Goal: Information Seeking & Learning: Learn about a topic

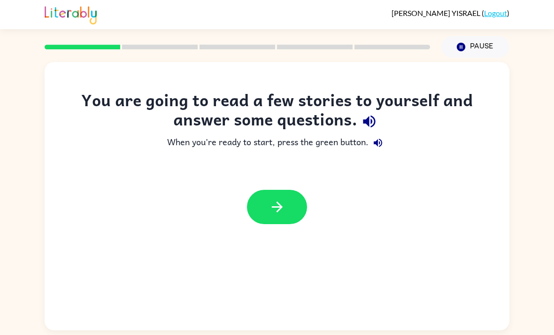
click at [283, 224] on button "button" at bounding box center [277, 207] width 60 height 34
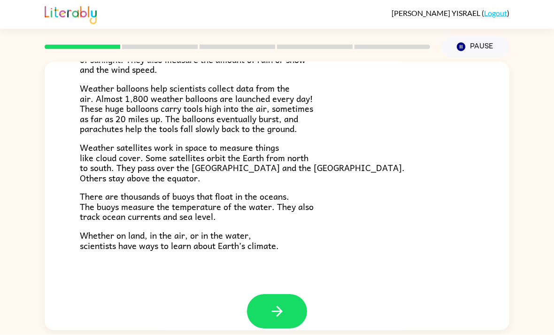
scroll to position [30, 0]
click at [294, 294] on button "button" at bounding box center [277, 311] width 60 height 34
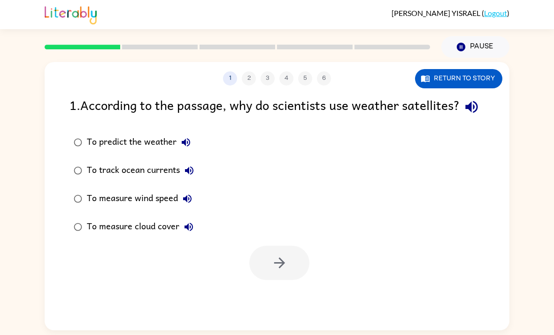
scroll to position [0, 0]
click at [60, 98] on div "1 . According to the passage, why do scientists use weather satellites? To pred…" at bounding box center [277, 187] width 465 height 185
click at [465, 101] on icon "button" at bounding box center [471, 107] width 12 height 12
click at [459, 95] on button "button" at bounding box center [471, 107] width 24 height 24
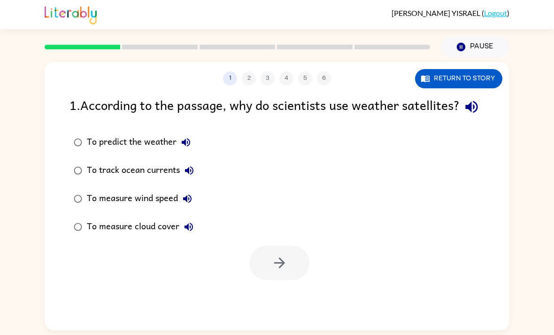
click at [459, 95] on button "button" at bounding box center [471, 107] width 24 height 24
click at [189, 138] on icon "button" at bounding box center [186, 142] width 8 height 8
click at [189, 166] on icon "button" at bounding box center [189, 170] width 8 height 8
click at [186, 194] on icon "button" at bounding box center [187, 198] width 8 height 8
click at [192, 193] on icon "button" at bounding box center [187, 198] width 11 height 11
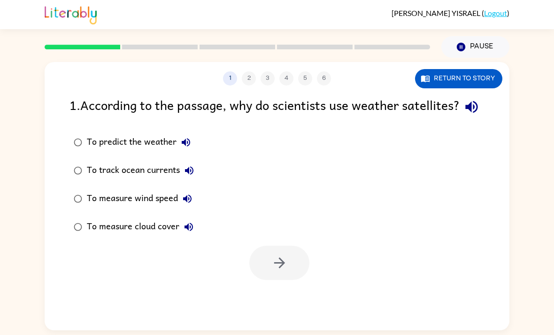
click at [191, 222] on icon "button" at bounding box center [188, 226] width 8 height 8
click at [282, 260] on icon "button" at bounding box center [279, 262] width 16 height 16
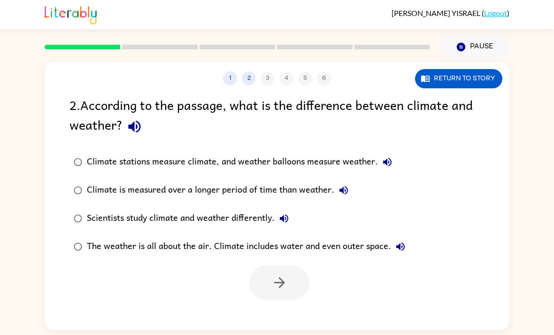
click at [130, 121] on icon "button" at bounding box center [134, 127] width 12 height 12
click at [375, 153] on div "Climate stations measure climate, and weather balloons measure weather." at bounding box center [242, 162] width 310 height 19
click at [387, 158] on icon "button" at bounding box center [387, 162] width 8 height 8
click at [346, 184] on icon "button" at bounding box center [343, 189] width 11 height 11
click at [290, 213] on icon "button" at bounding box center [283, 218] width 11 height 11
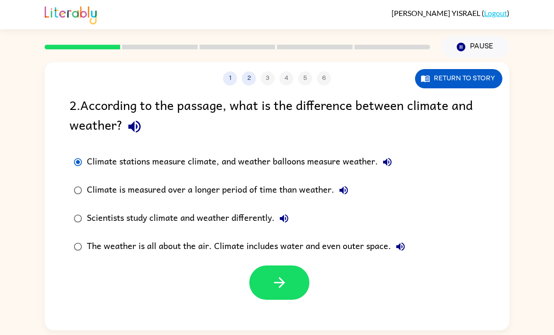
click at [402, 241] on icon "button" at bounding box center [400, 246] width 11 height 11
click at [309, 181] on div "Climate is measured over a longer period of time than weather." at bounding box center [220, 190] width 266 height 19
click at [284, 274] on icon "button" at bounding box center [279, 282] width 16 height 16
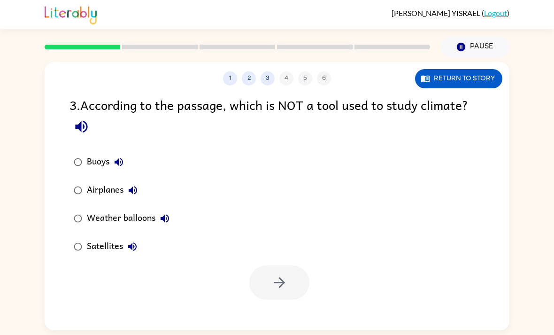
click at [80, 118] on icon "button" at bounding box center [81, 126] width 16 height 16
click at [123, 153] on button "Buoys" at bounding box center [118, 162] width 19 height 19
click at [135, 186] on icon "button" at bounding box center [133, 190] width 8 height 8
click at [133, 181] on button "Airplanes" at bounding box center [132, 190] width 19 height 19
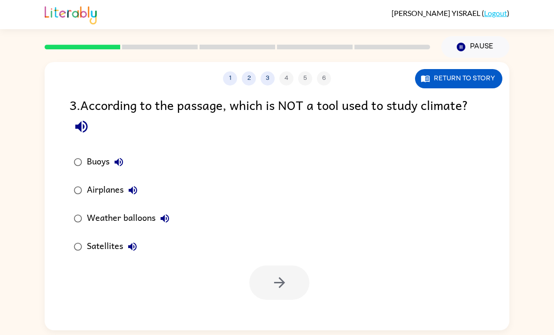
click at [136, 242] on icon "button" at bounding box center [132, 246] width 8 height 8
click at [132, 237] on button "Satellites" at bounding box center [132, 246] width 19 height 19
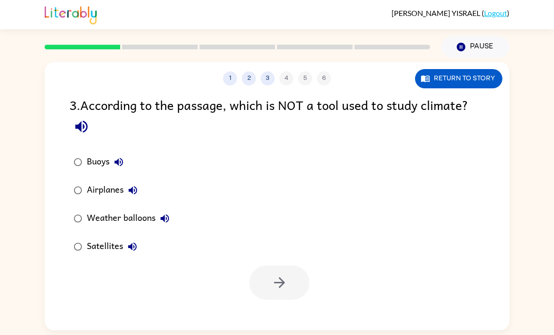
click at [132, 237] on button "Satellites" at bounding box center [132, 246] width 19 height 19
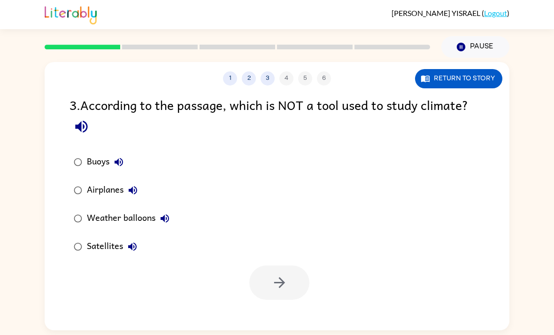
click at [132, 237] on button "Satellites" at bounding box center [132, 246] width 19 height 19
click at [461, 69] on button "Return to story" at bounding box center [458, 78] width 87 height 19
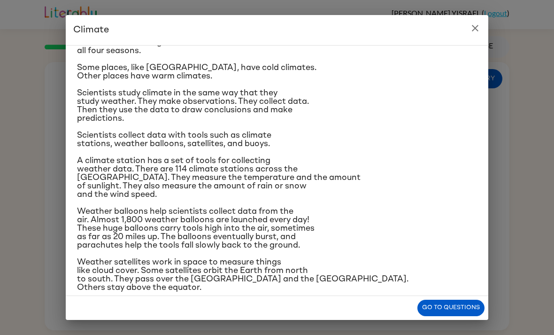
scroll to position [37, 0]
click at [480, 27] on icon "close" at bounding box center [474, 28] width 11 height 11
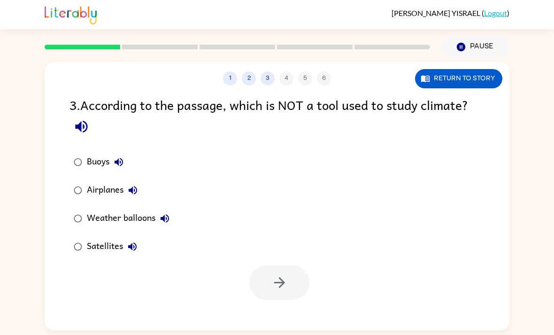
click at [132, 184] on icon "button" at bounding box center [132, 189] width 11 height 11
click at [108, 181] on div "Airplanes" at bounding box center [114, 190] width 55 height 19
click at [288, 265] on button "button" at bounding box center [279, 282] width 60 height 34
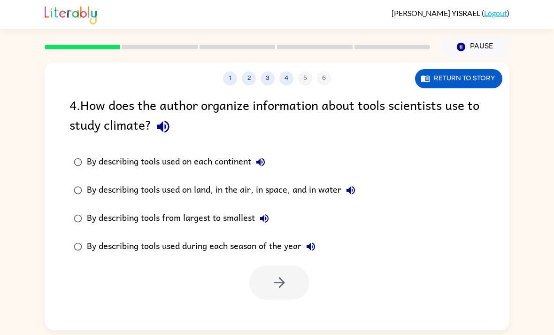
click at [158, 121] on icon "button" at bounding box center [163, 127] width 12 height 12
click at [323, 181] on div "By describing tools used on land, in the air, in space, and in water" at bounding box center [223, 190] width 273 height 19
click at [290, 265] on button "button" at bounding box center [279, 282] width 60 height 34
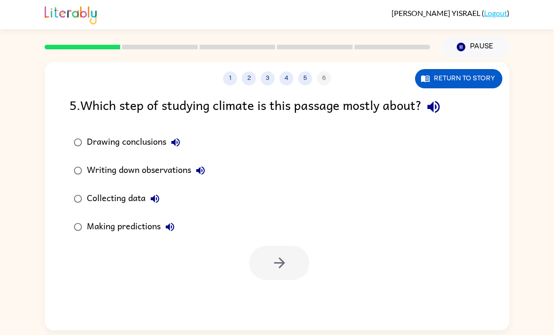
click at [126, 189] on div "Collecting data" at bounding box center [125, 198] width 77 height 19
click at [279, 254] on icon "button" at bounding box center [279, 262] width 16 height 16
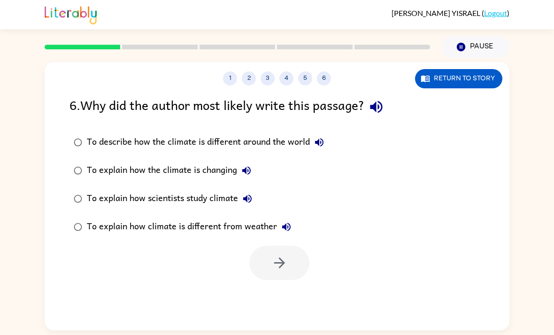
click at [323, 137] on icon "button" at bounding box center [319, 142] width 11 height 11
click at [245, 165] on icon "button" at bounding box center [246, 170] width 11 height 11
click at [248, 193] on icon "button" at bounding box center [247, 198] width 11 height 11
click at [287, 221] on icon "button" at bounding box center [286, 226] width 11 height 11
click at [299, 133] on div "To describe how the climate is different around the world" at bounding box center [208, 142] width 242 height 19
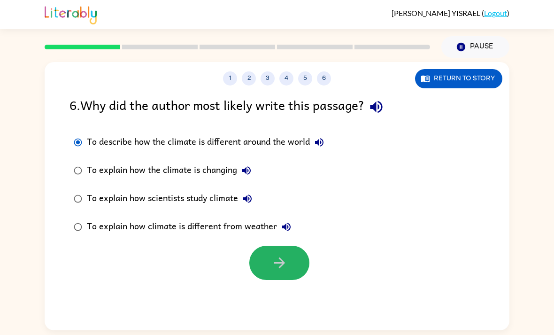
click at [299, 245] on button "button" at bounding box center [279, 262] width 60 height 34
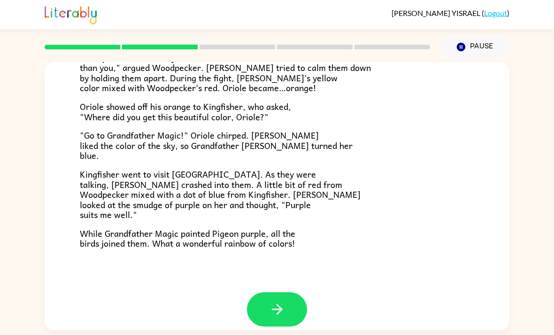
scroll to position [230, 0]
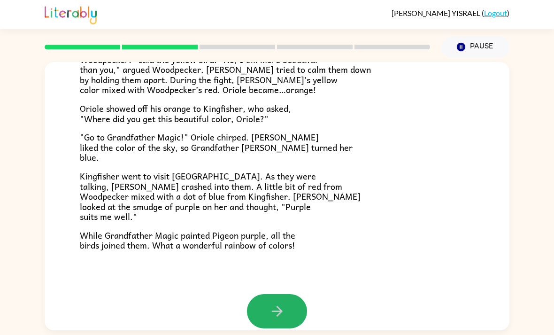
click at [301, 294] on button "button" at bounding box center [277, 311] width 60 height 34
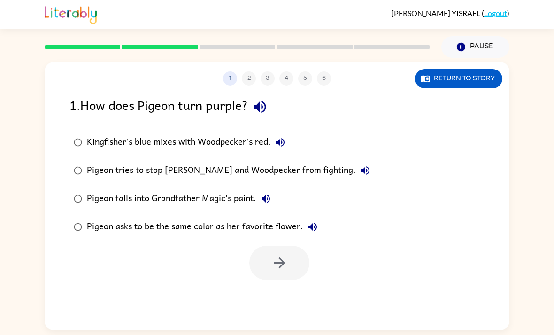
click at [181, 128] on label "Kingfisher’s blue mixes with Woodpecker’s red." at bounding box center [221, 142] width 315 height 28
click at [297, 248] on button "button" at bounding box center [279, 262] width 60 height 34
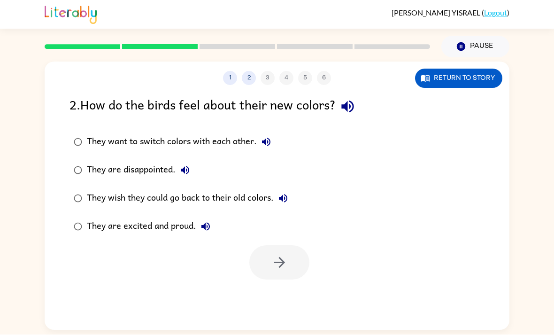
scroll to position [30, 0]
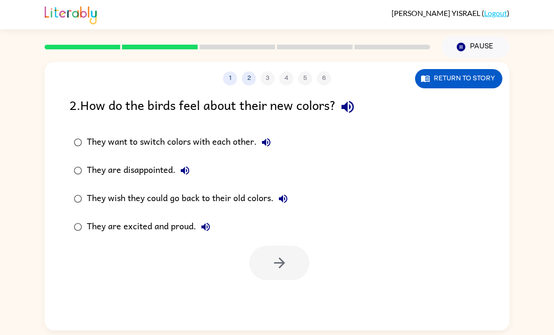
click at [147, 217] on div "They are excited and proud." at bounding box center [151, 226] width 128 height 19
click at [275, 254] on icon "button" at bounding box center [279, 262] width 16 height 16
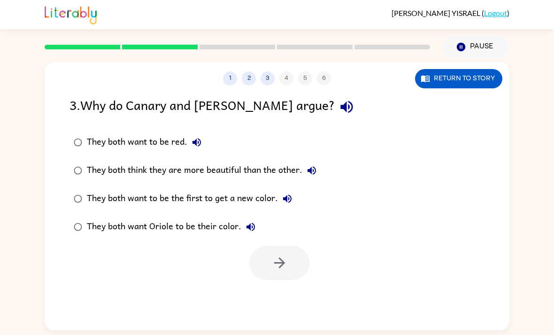
click at [498, 69] on div "Return to story" at bounding box center [458, 78] width 87 height 19
click at [495, 69] on button "Return to story" at bounding box center [458, 78] width 87 height 19
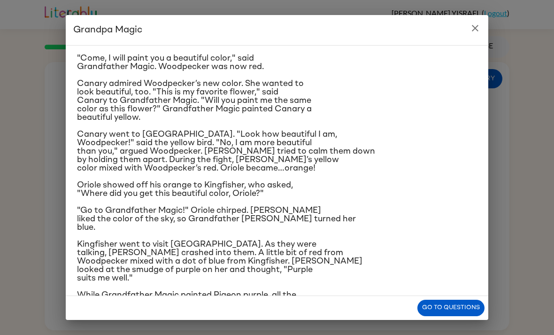
scroll to position [58, 0]
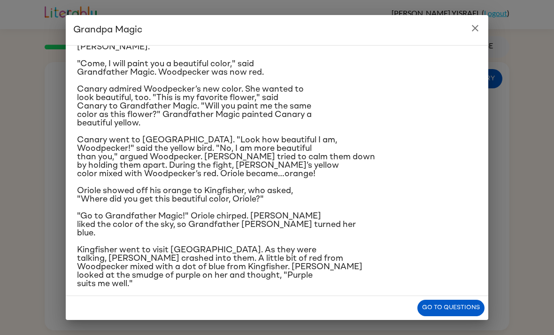
click at [483, 31] on button "close" at bounding box center [475, 28] width 19 height 19
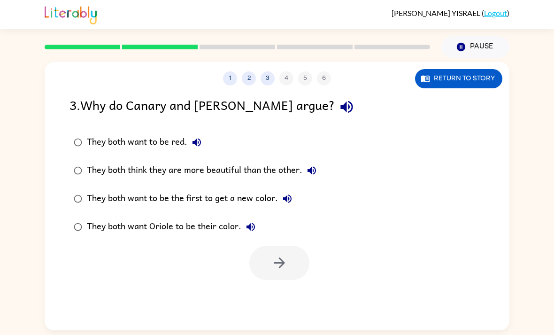
click at [495, 62] on div "1 2 3 4 5 6 Return to story" at bounding box center [277, 73] width 465 height 23
click at [473, 69] on button "Return to story" at bounding box center [458, 78] width 87 height 19
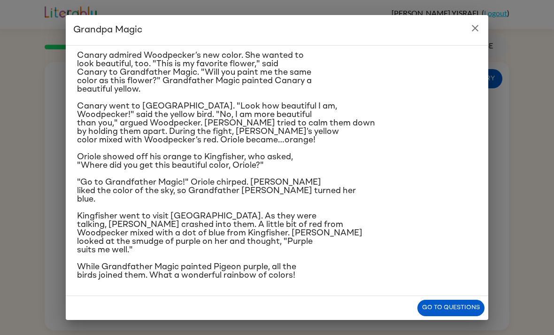
scroll to position [96, 0]
click at [467, 34] on button "close" at bounding box center [475, 28] width 19 height 19
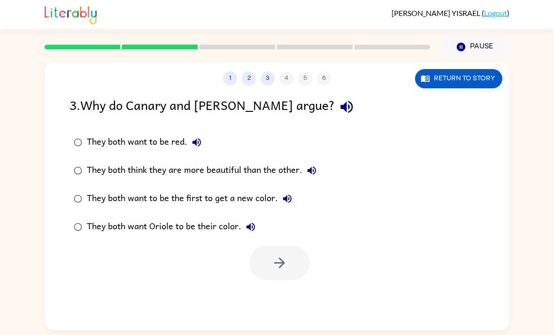
click at [284, 161] on div "They both think they are more beautiful than the other." at bounding box center [204, 170] width 234 height 19
click at [283, 245] on button "button" at bounding box center [279, 262] width 60 height 34
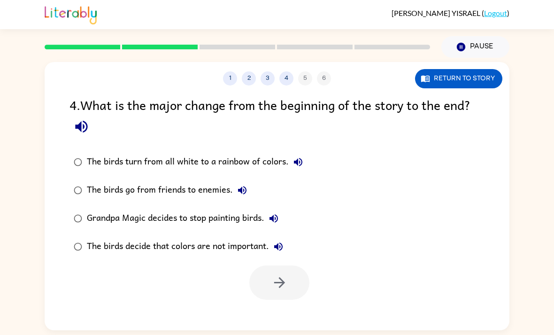
click at [493, 69] on button "Return to story" at bounding box center [458, 78] width 87 height 19
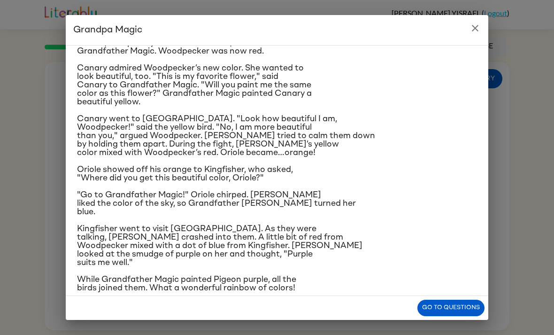
scroll to position [77, 0]
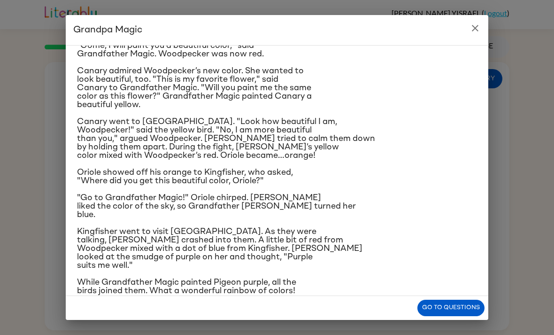
click at [476, 27] on icon "close" at bounding box center [475, 28] width 7 height 7
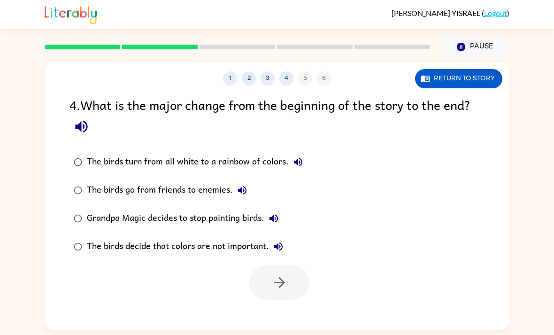
click at [261, 153] on div "The birds turn from all white to a rainbow of colors." at bounding box center [197, 162] width 221 height 19
click at [299, 265] on button "button" at bounding box center [279, 282] width 60 height 34
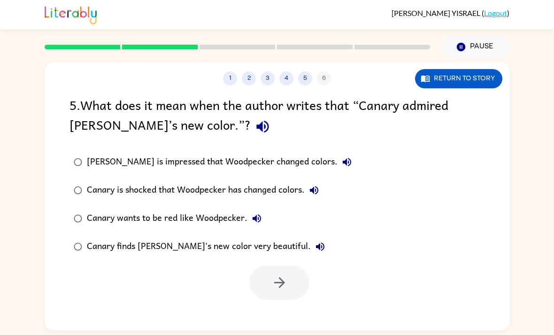
click at [161, 237] on div "Canary finds [PERSON_NAME]'s new color very beautiful." at bounding box center [208, 246] width 243 height 19
click at [285, 274] on icon "button" at bounding box center [279, 282] width 16 height 16
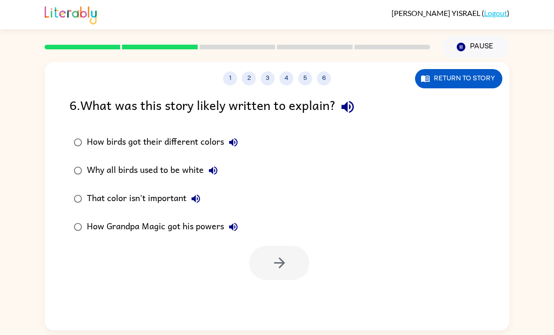
click at [179, 133] on div "How birds got their different colors" at bounding box center [165, 142] width 156 height 19
click at [161, 189] on div "That color isn't important" at bounding box center [146, 198] width 118 height 19
click at [294, 245] on button "button" at bounding box center [279, 262] width 60 height 34
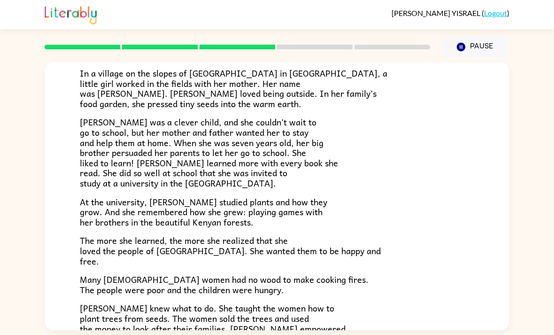
scroll to position [77, 0]
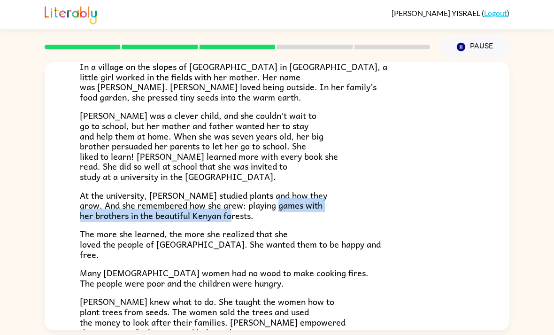
click at [490, 206] on div "A Tiny Seed In a village on the slopes of [GEOGRAPHIC_DATA] in [GEOGRAPHIC_DATA…" at bounding box center [277, 227] width 465 height 484
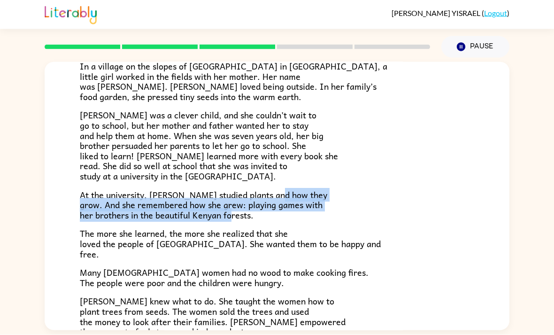
scroll to position [0, 0]
click at [478, 255] on div "A Tiny Seed In a village on the slopes of [GEOGRAPHIC_DATA] in [GEOGRAPHIC_DATA…" at bounding box center [277, 227] width 465 height 484
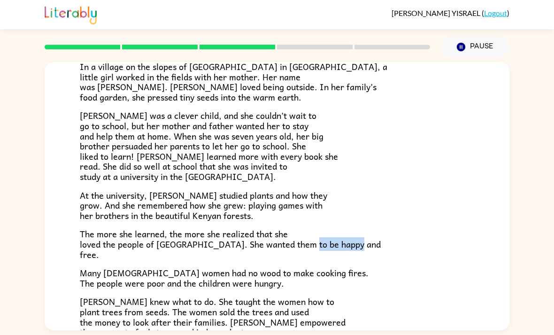
click at [490, 268] on div "A Tiny Seed In a village on the slopes of [GEOGRAPHIC_DATA] in [GEOGRAPHIC_DATA…" at bounding box center [277, 227] width 465 height 484
click at [477, 283] on div "A Tiny Seed In a village on the slopes of [GEOGRAPHIC_DATA] in [GEOGRAPHIC_DATA…" at bounding box center [277, 227] width 465 height 484
click at [472, 54] on button "Pause Pause" at bounding box center [475, 47] width 68 height 22
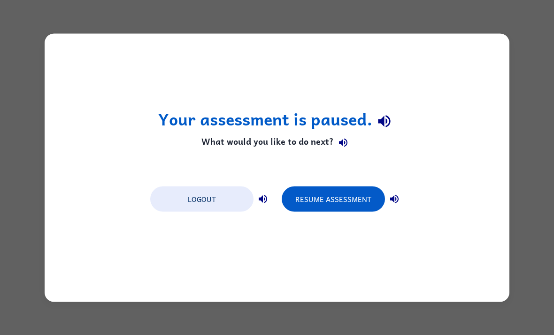
click at [168, 187] on button "Logout" at bounding box center [201, 198] width 103 height 25
